Goal: Task Accomplishment & Management: Manage account settings

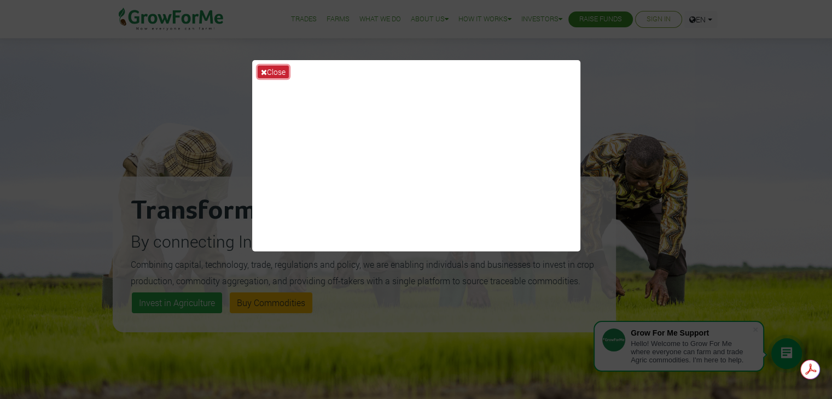
click at [271, 68] on button "Close" at bounding box center [273, 72] width 31 height 13
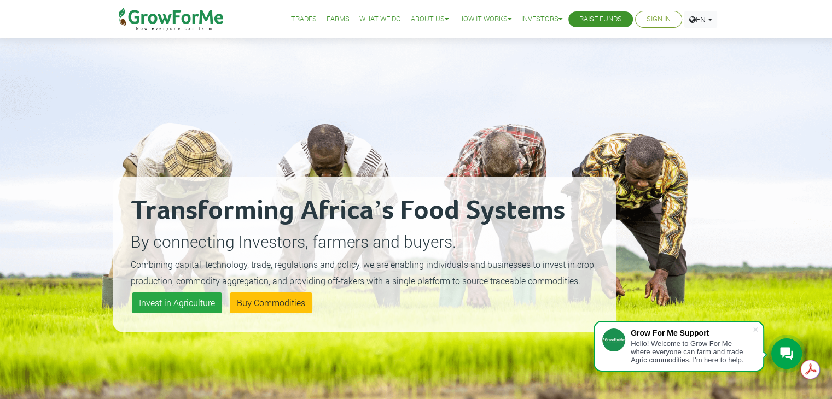
click at [652, 18] on link "Sign In" at bounding box center [659, 19] width 24 height 11
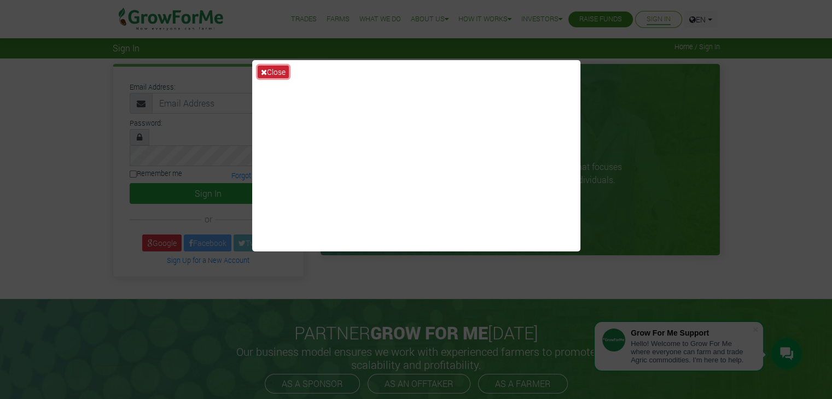
click at [263, 67] on button "Close" at bounding box center [273, 72] width 31 height 13
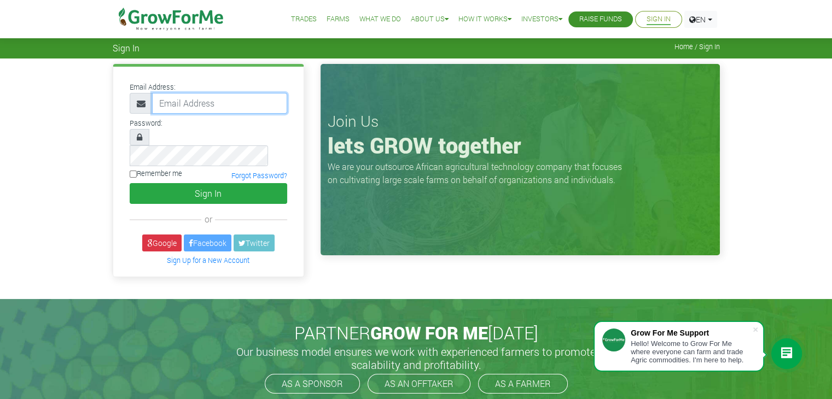
click at [225, 104] on input "email" at bounding box center [219, 103] width 135 height 21
type input "0"
type input "233244057535@growforme.com"
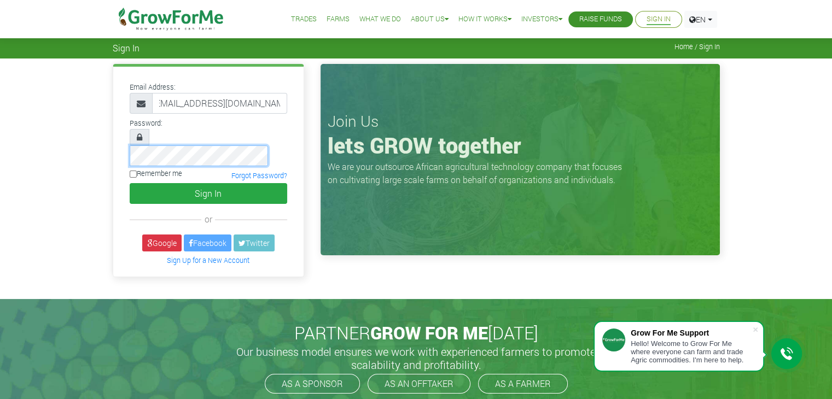
scroll to position [0, 0]
click at [135, 171] on input "Remember me" at bounding box center [133, 174] width 7 height 7
click at [134, 171] on input "Remember me" at bounding box center [133, 174] width 7 height 7
checkbox input "false"
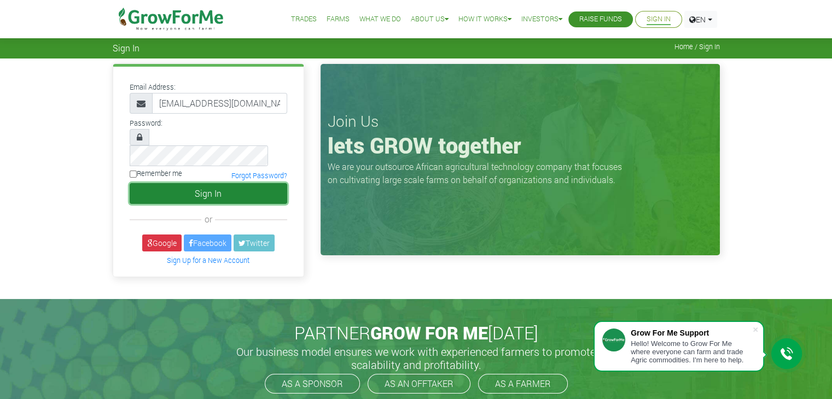
click at [194, 183] on button "Sign In" at bounding box center [209, 193] width 158 height 21
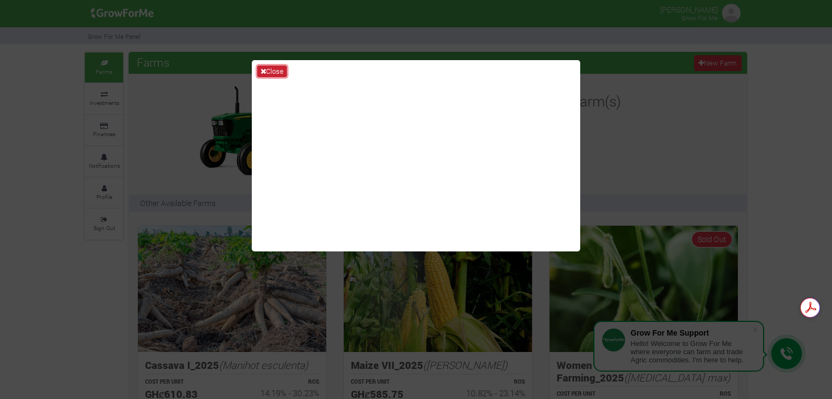
click at [263, 69] on icon at bounding box center [262, 71] width 5 height 7
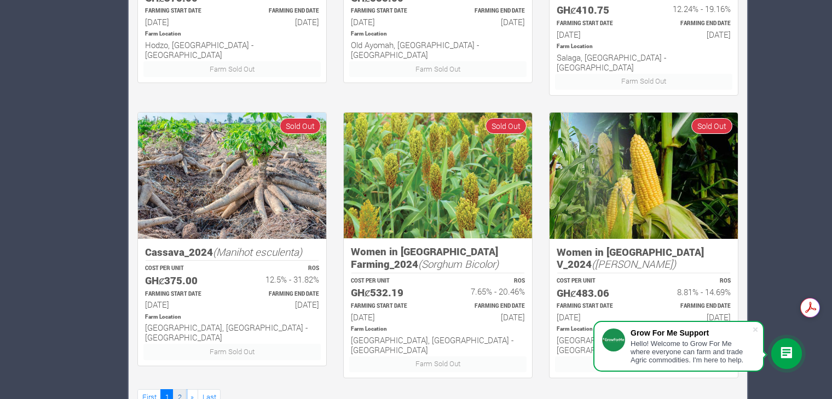
click at [182, 390] on link "2" at bounding box center [179, 398] width 13 height 16
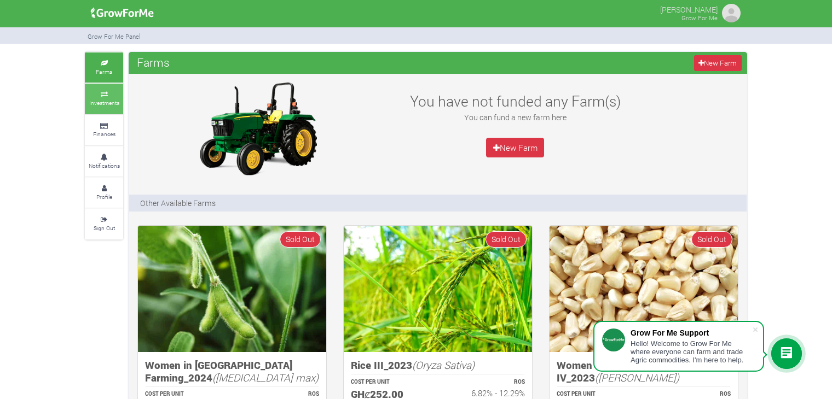
click at [105, 95] on icon at bounding box center [104, 94] width 33 height 5
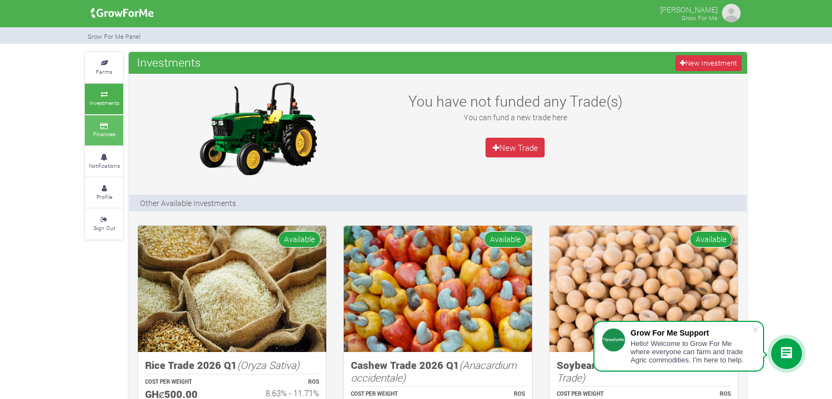
click at [99, 131] on small "Finances" at bounding box center [104, 134] width 22 height 8
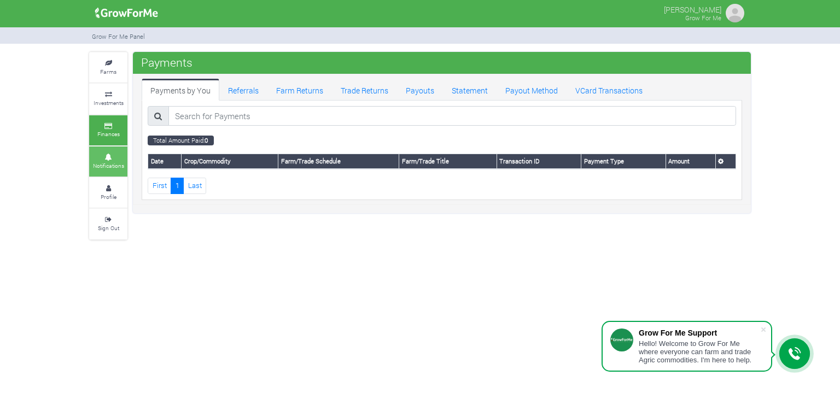
click at [102, 157] on icon at bounding box center [108, 157] width 33 height 5
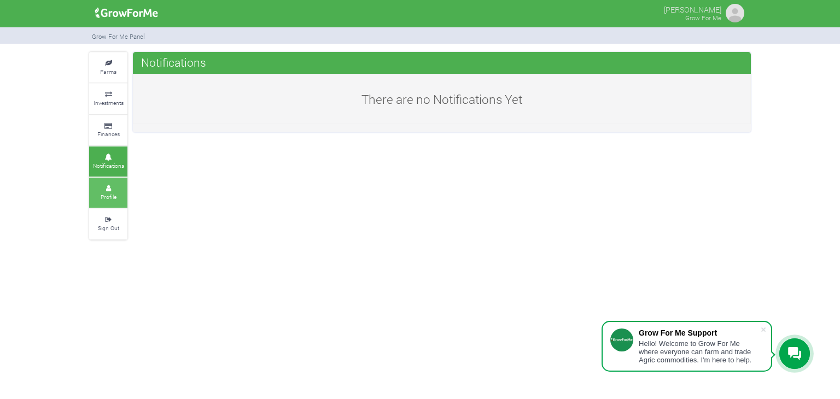
click at [101, 184] on link "Profile" at bounding box center [108, 193] width 38 height 30
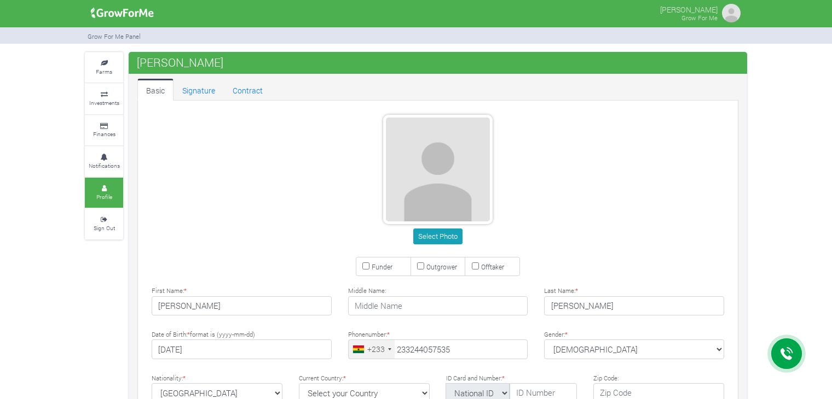
type input "24 405 7535"
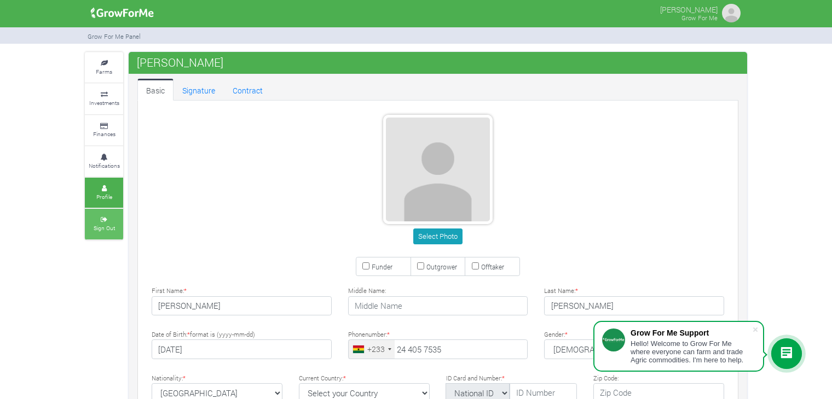
click at [113, 224] on small "Sign Out" at bounding box center [104, 228] width 21 height 8
